Goal: Information Seeking & Learning: Learn about a topic

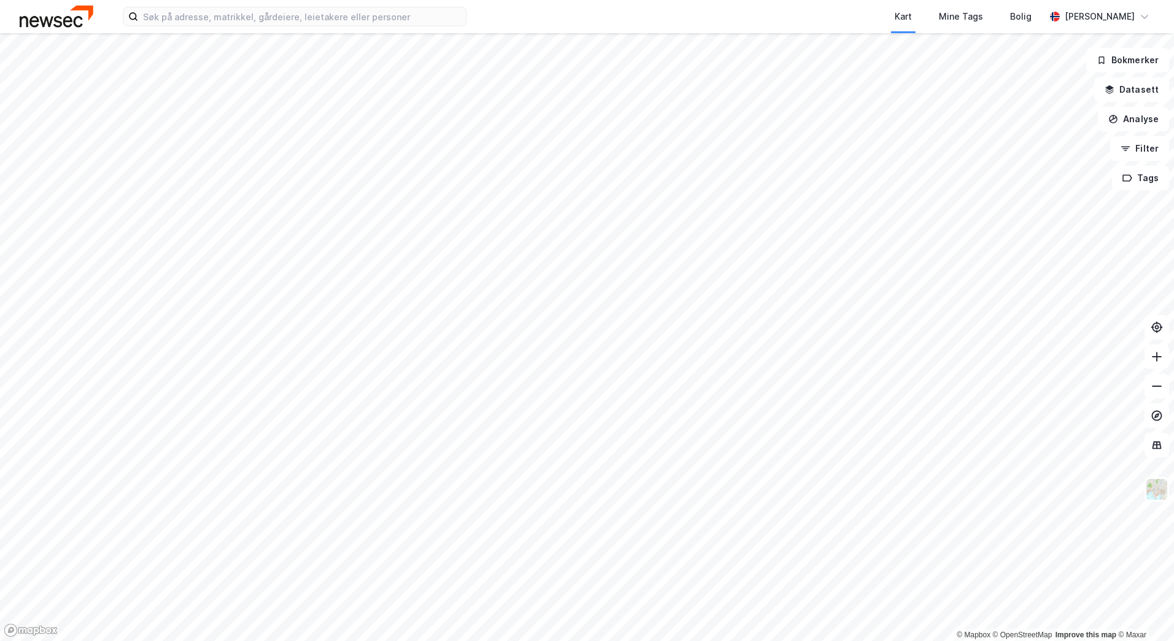
click at [804, 640] on html "Kart Mine Tags [PERSON_NAME] © Mapbox © OpenStreetMap Improve this map © Maxar …" at bounding box center [587, 320] width 1174 height 641
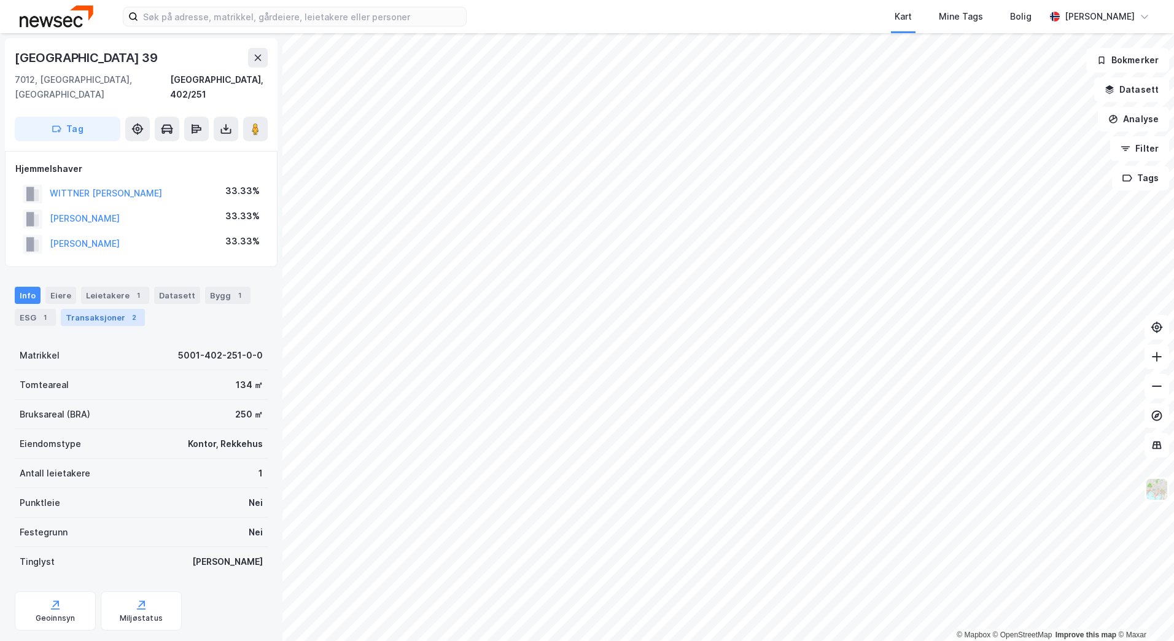
click at [96, 309] on div "Transaksjoner 2" at bounding box center [103, 317] width 84 height 17
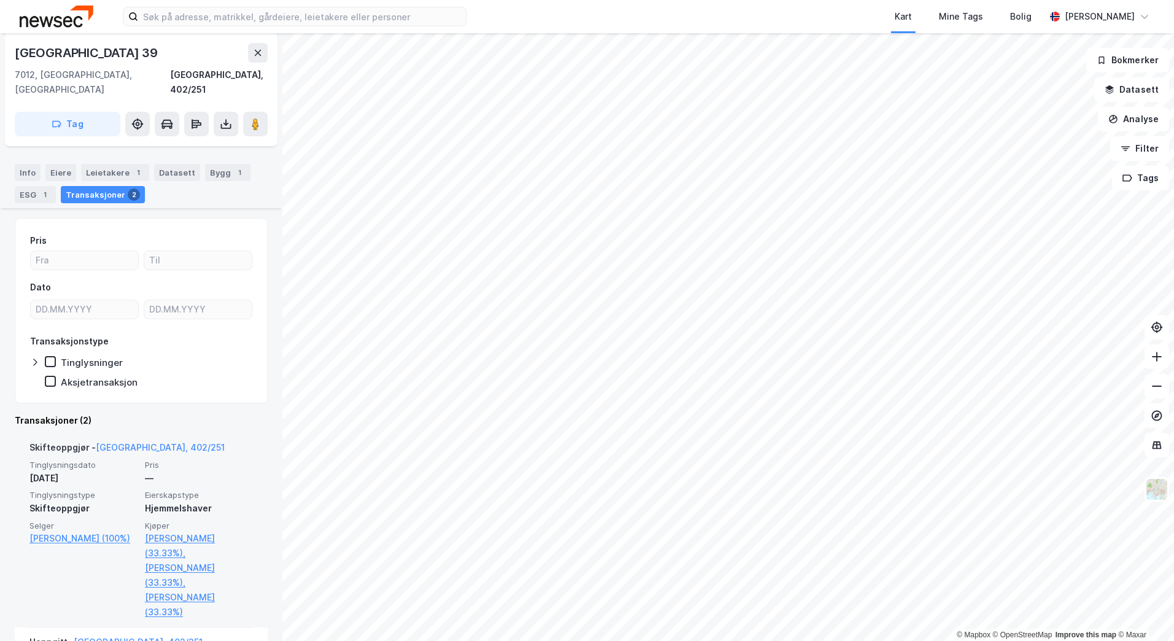
scroll to position [244, 0]
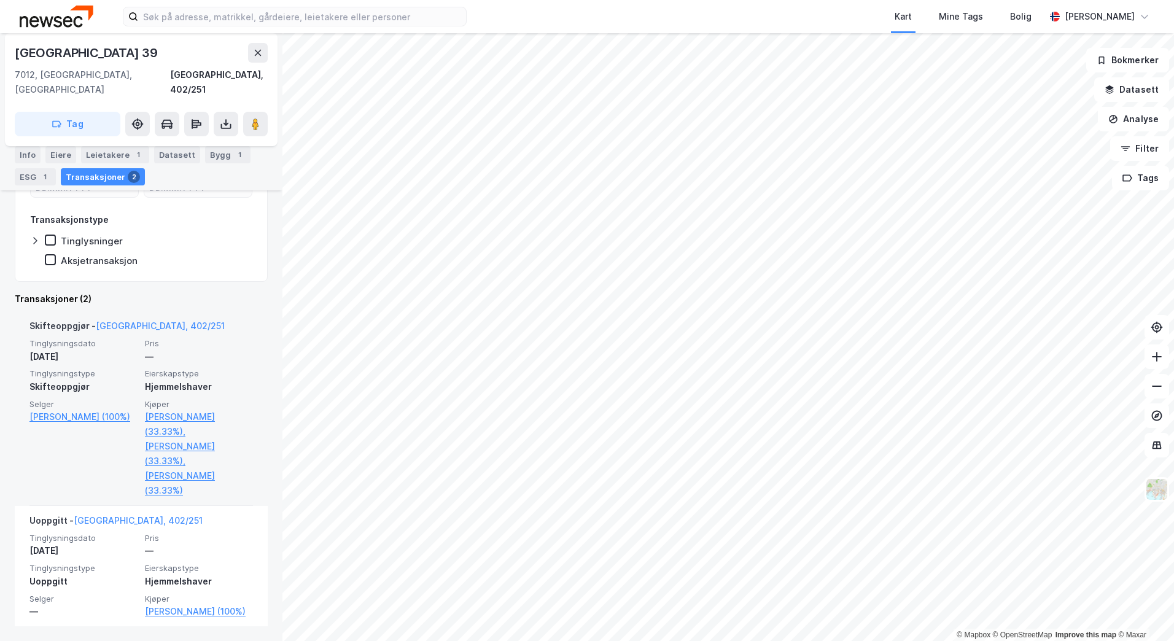
click at [200, 301] on div "© Mapbox © OpenStreetMap Improve this map © [GEOGRAPHIC_DATA][STREET_ADDRESS] T…" at bounding box center [587, 337] width 1174 height 608
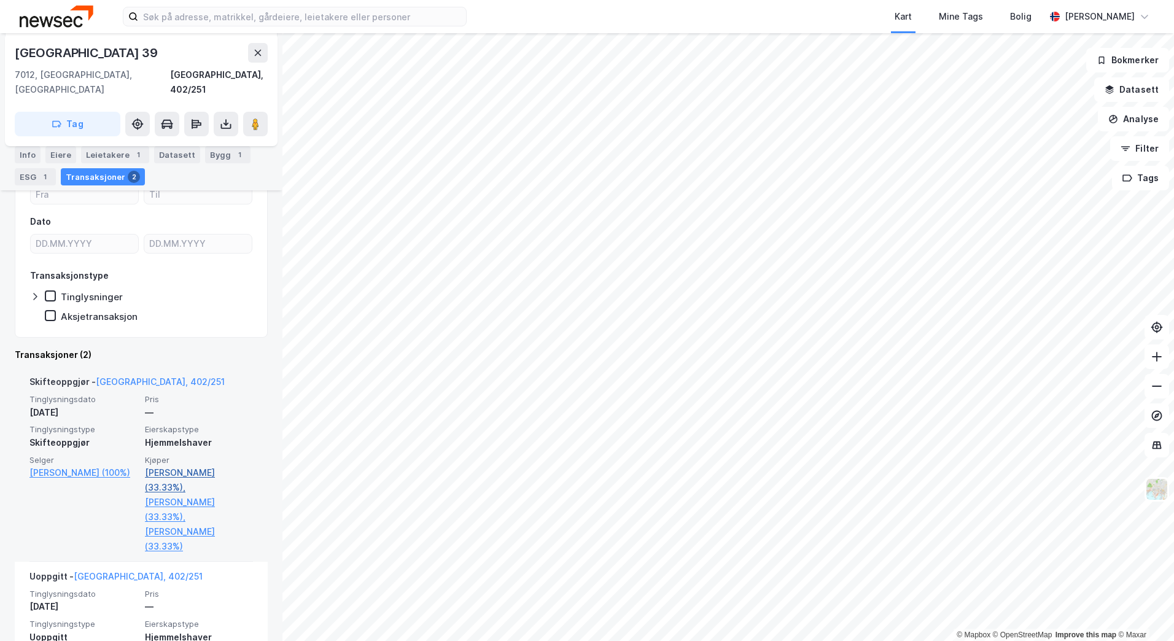
scroll to position [244, 0]
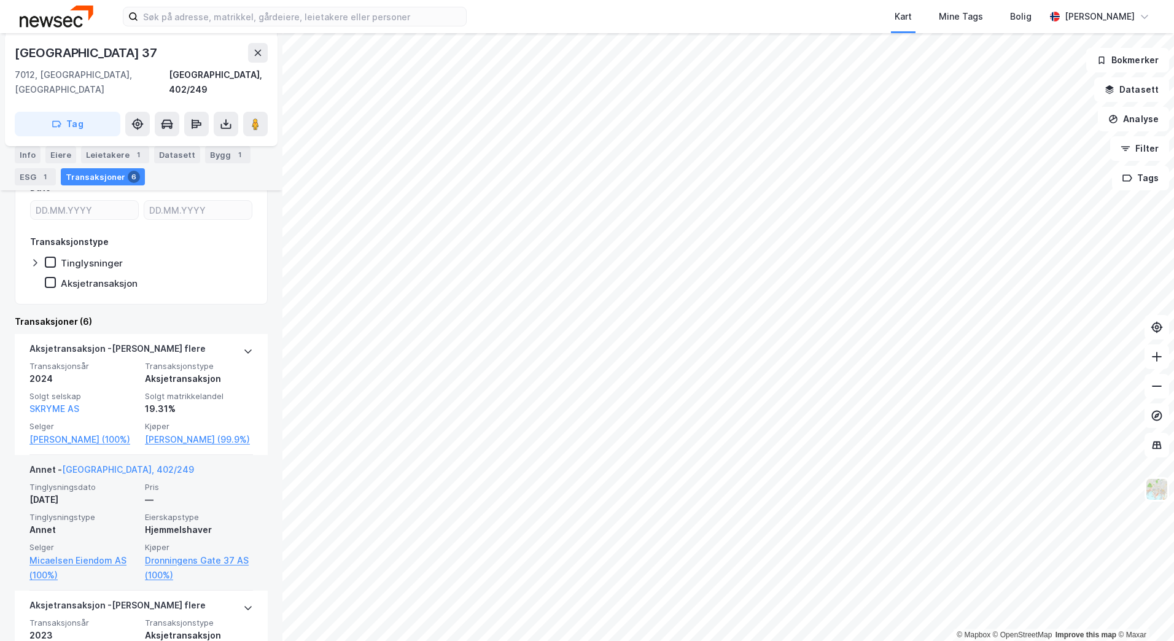
scroll to position [445, 0]
